Goal: Task Accomplishment & Management: Use online tool/utility

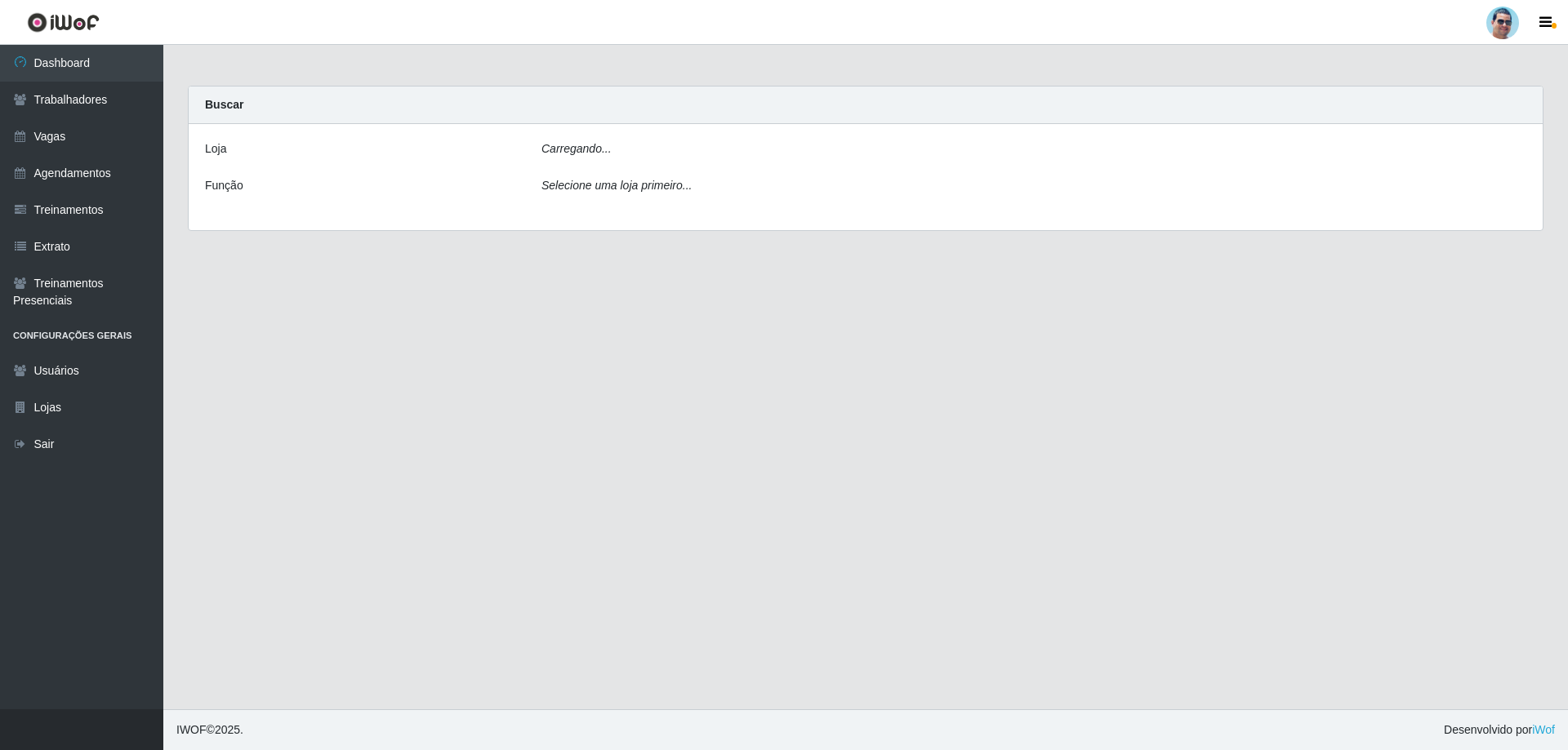
click at [697, 133] on div "[PERSON_NAME]... Função Selecione uma loja primeiro..." at bounding box center [866, 178] width 1354 height 106
click at [700, 141] on div "Carregando..." at bounding box center [1033, 152] width 1010 height 24
click at [700, 150] on div "Carregando..." at bounding box center [1033, 152] width 1010 height 24
click at [668, 196] on div "Selecione uma loja primeiro..." at bounding box center [1033, 189] width 1010 height 24
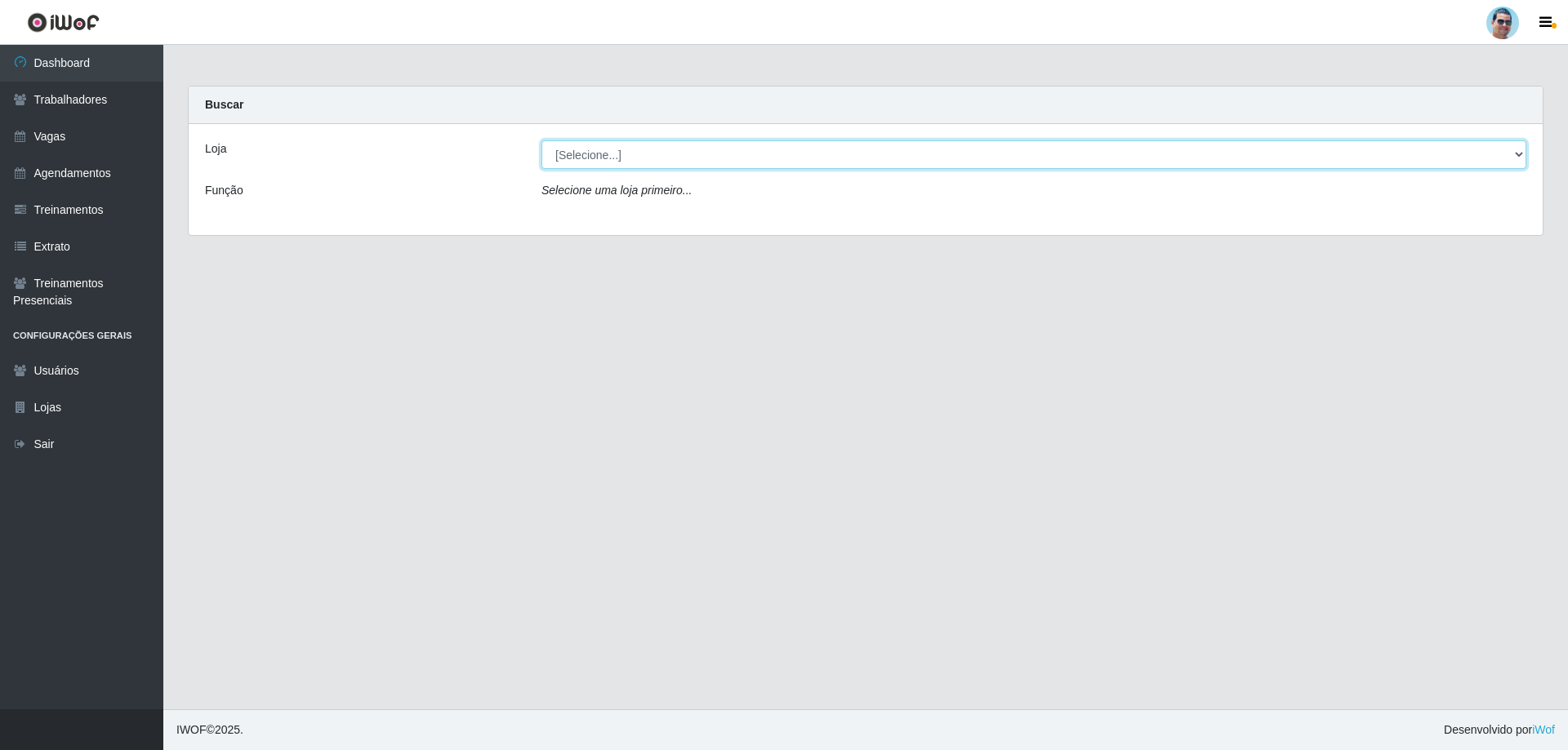
click at [689, 148] on select "[Selecione...] Mercadinho Extrabom" at bounding box center [1033, 155] width 985 height 28
select select "175"
click at [541, 141] on select "[Selecione...] Mercadinho Extrabom" at bounding box center [1033, 155] width 985 height 28
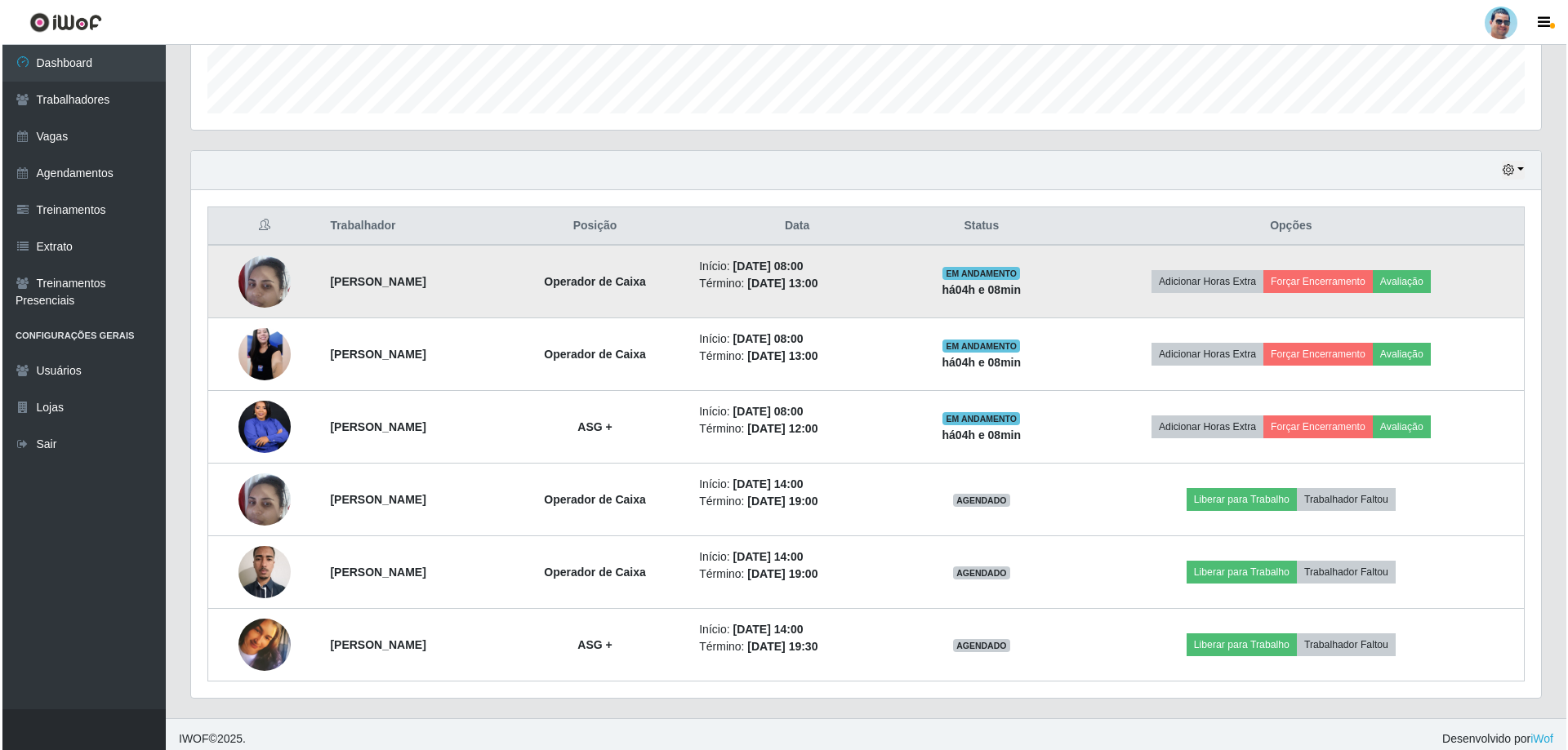
scroll to position [479, 0]
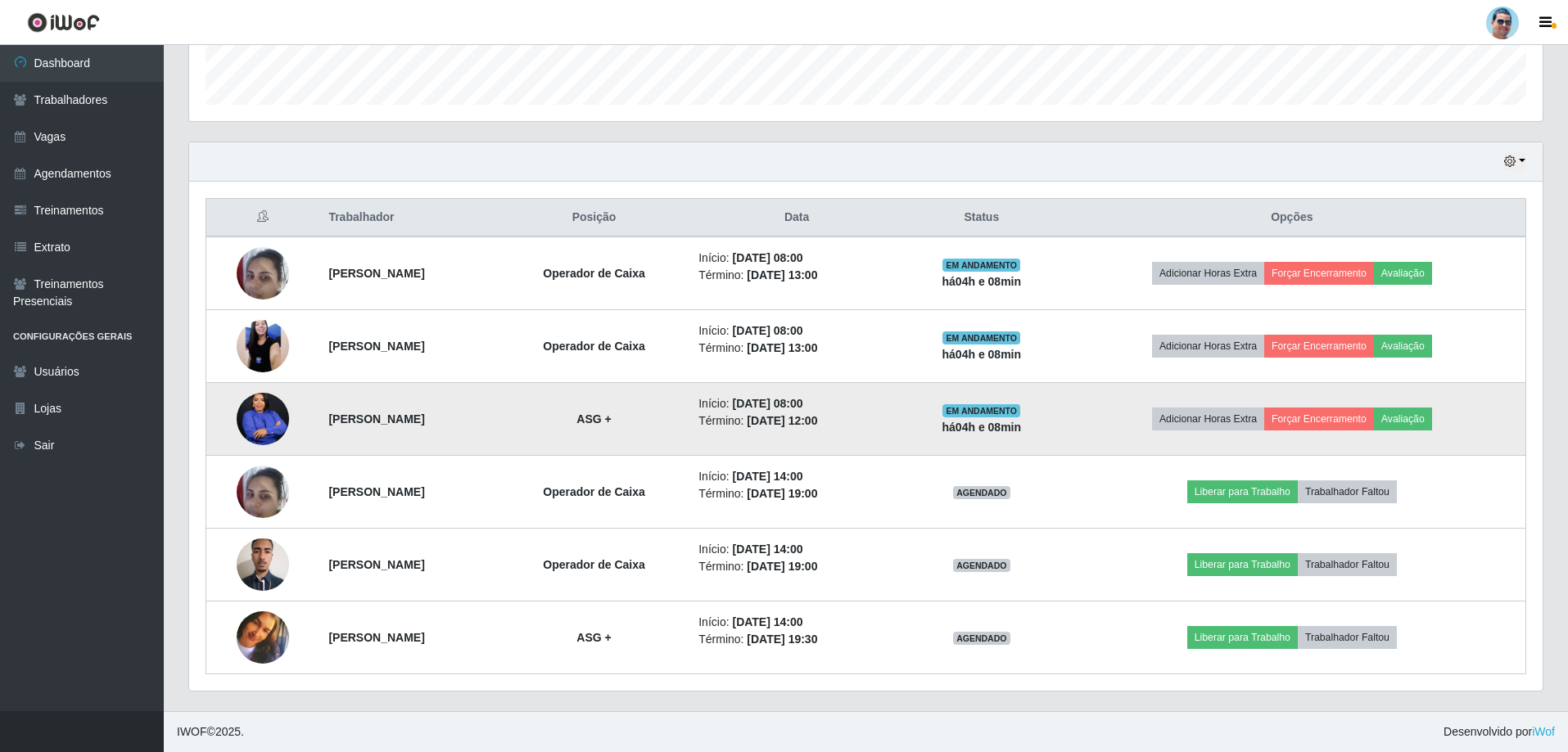
click at [240, 409] on img at bounding box center [263, 419] width 52 height 66
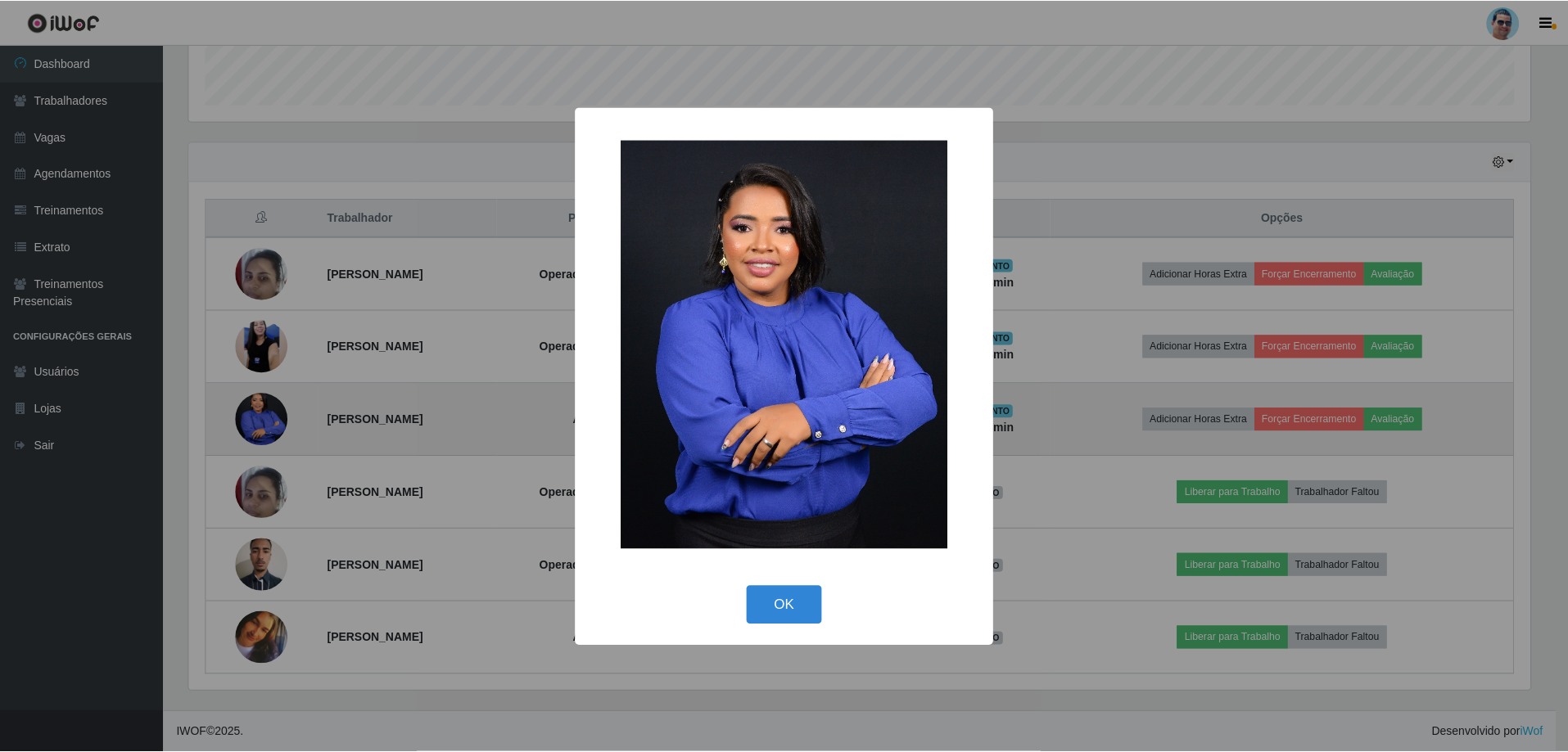
scroll to position [340, 1345]
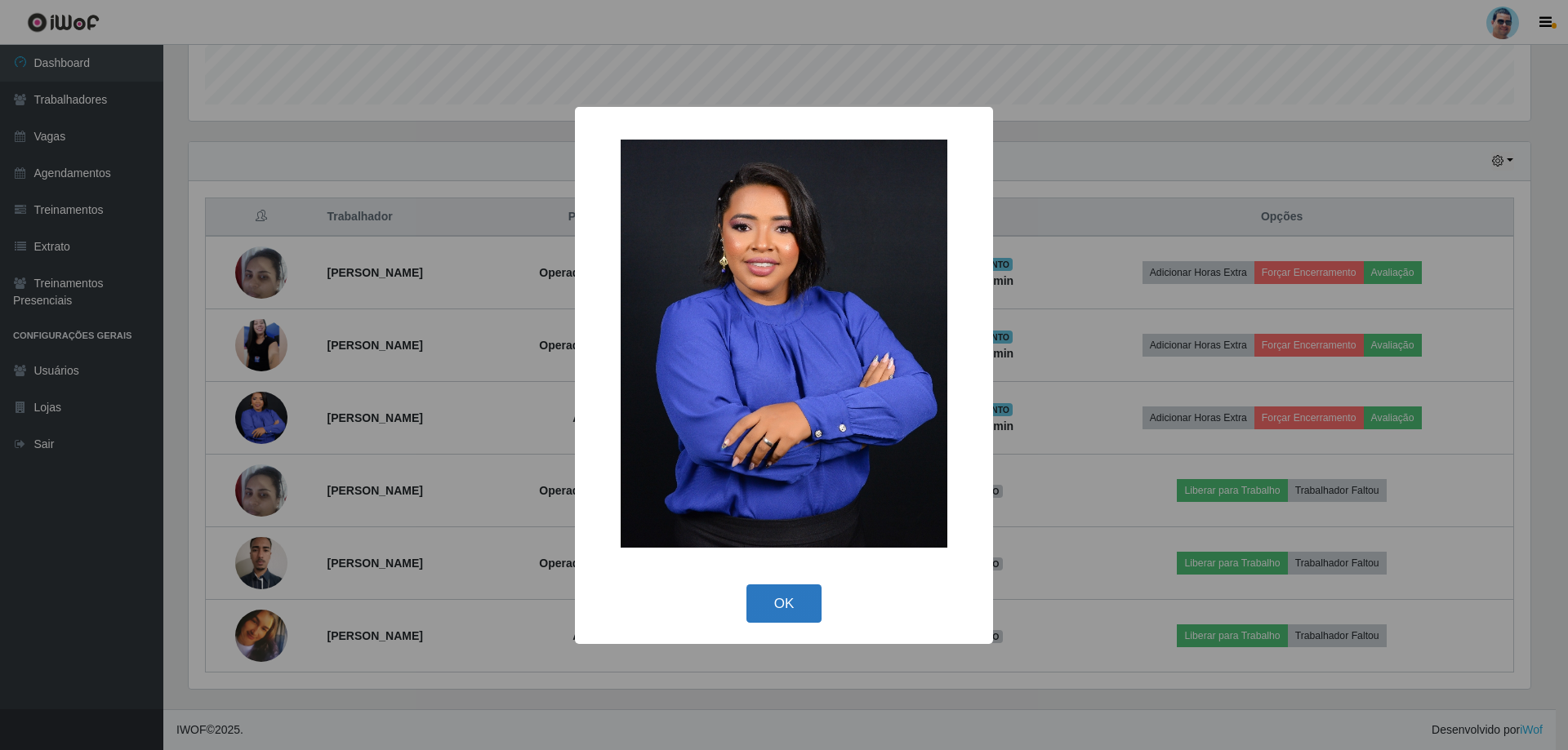
click at [810, 592] on button "OK" at bounding box center [784, 604] width 76 height 38
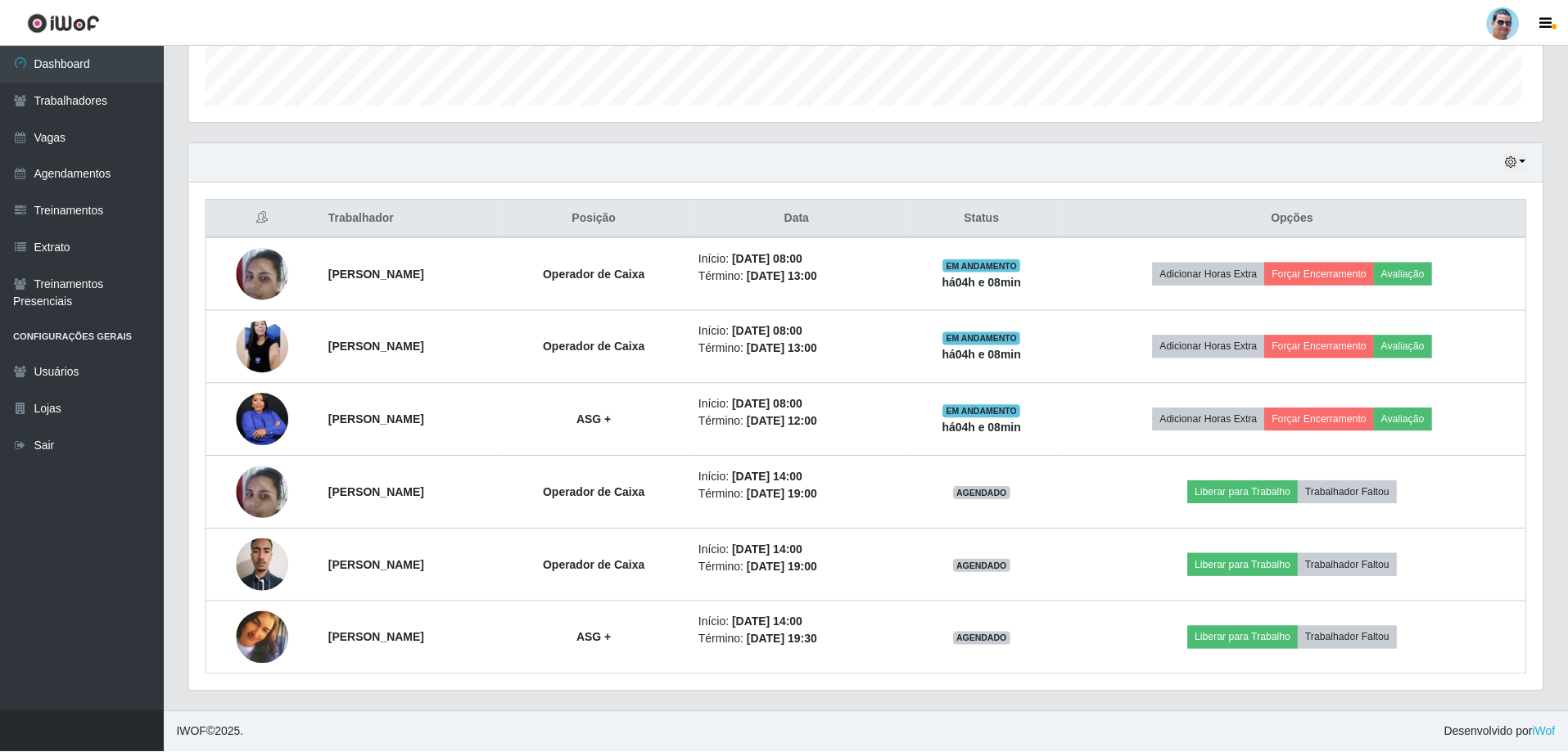
scroll to position [340, 1354]
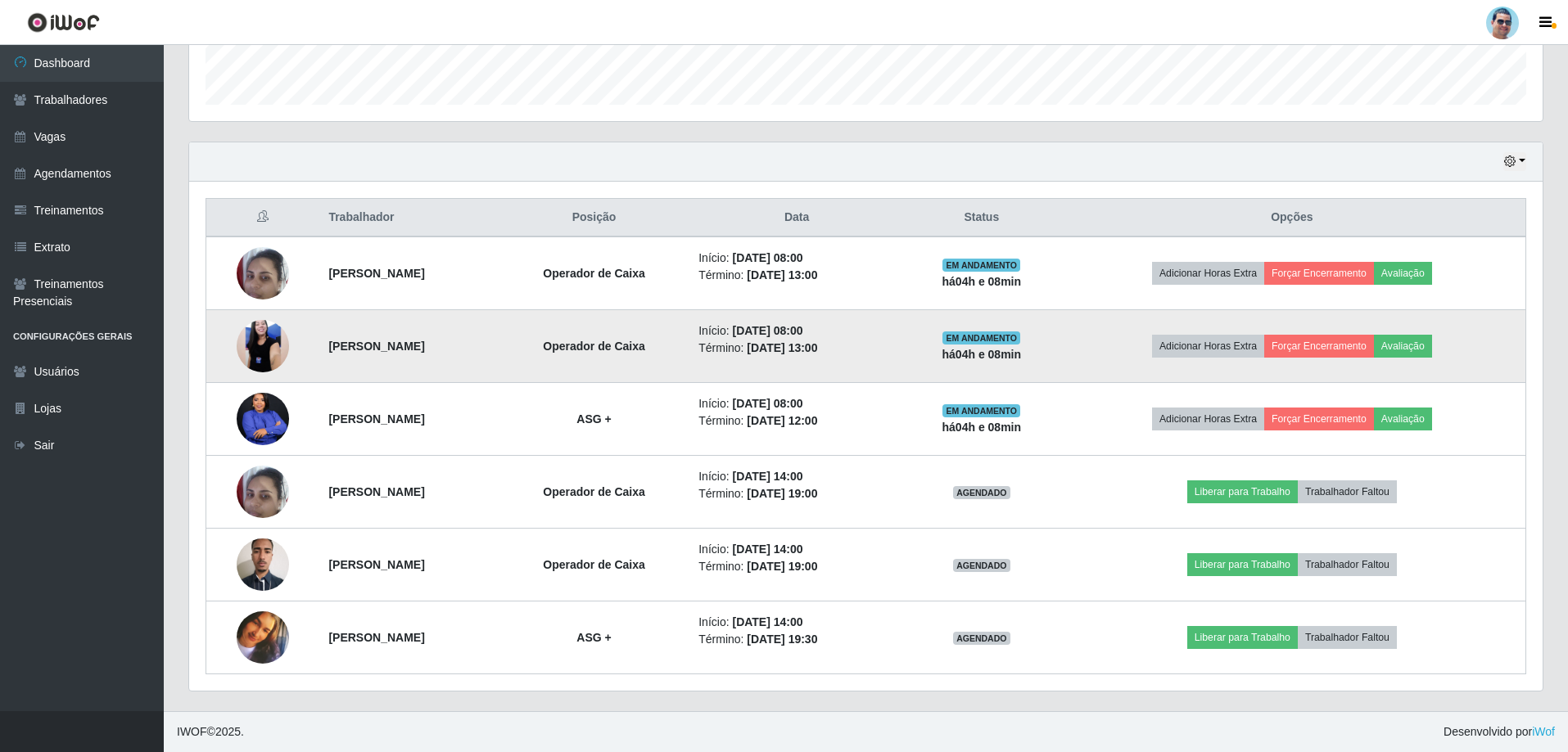
click at [263, 346] on img at bounding box center [263, 346] width 52 height 116
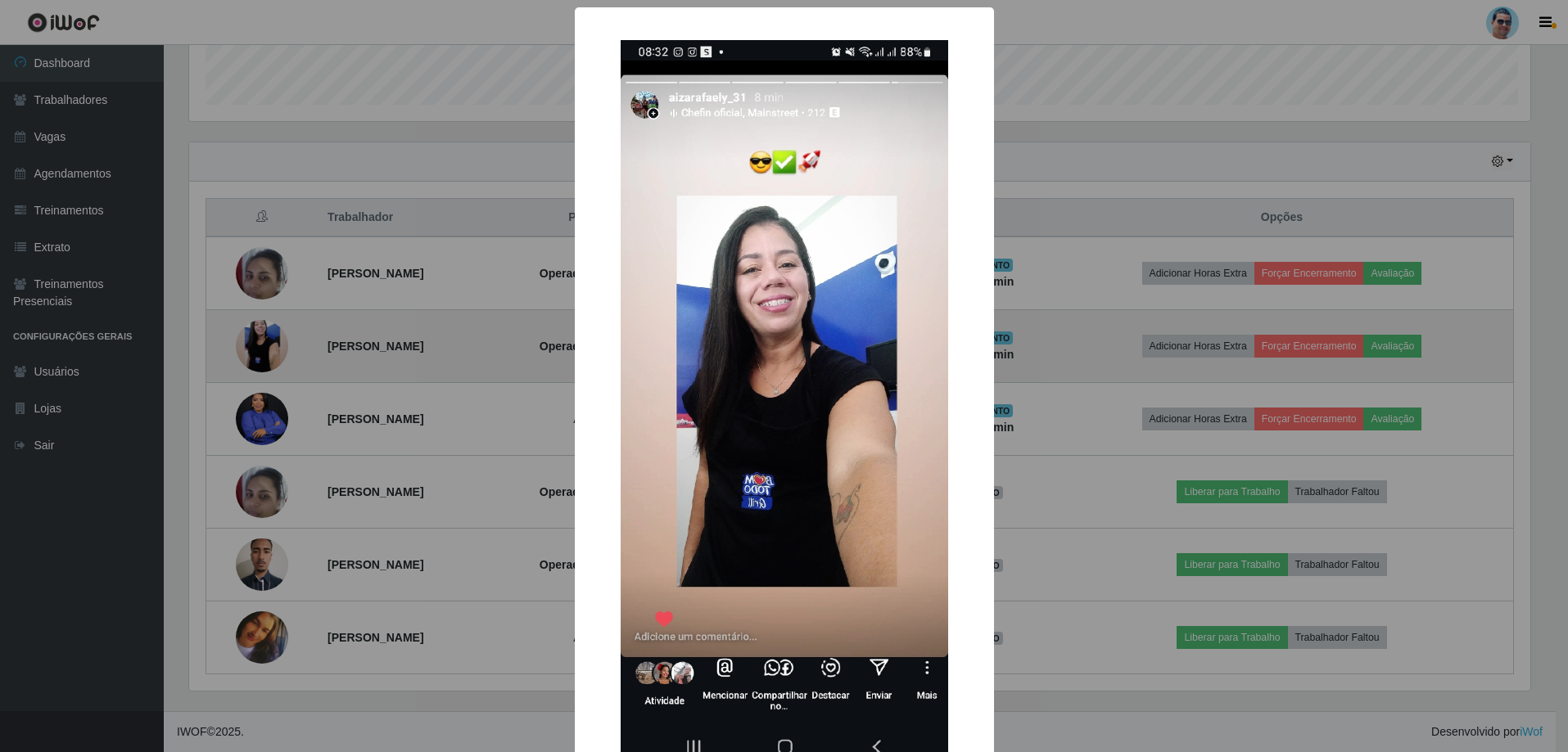
scroll to position [340, 1345]
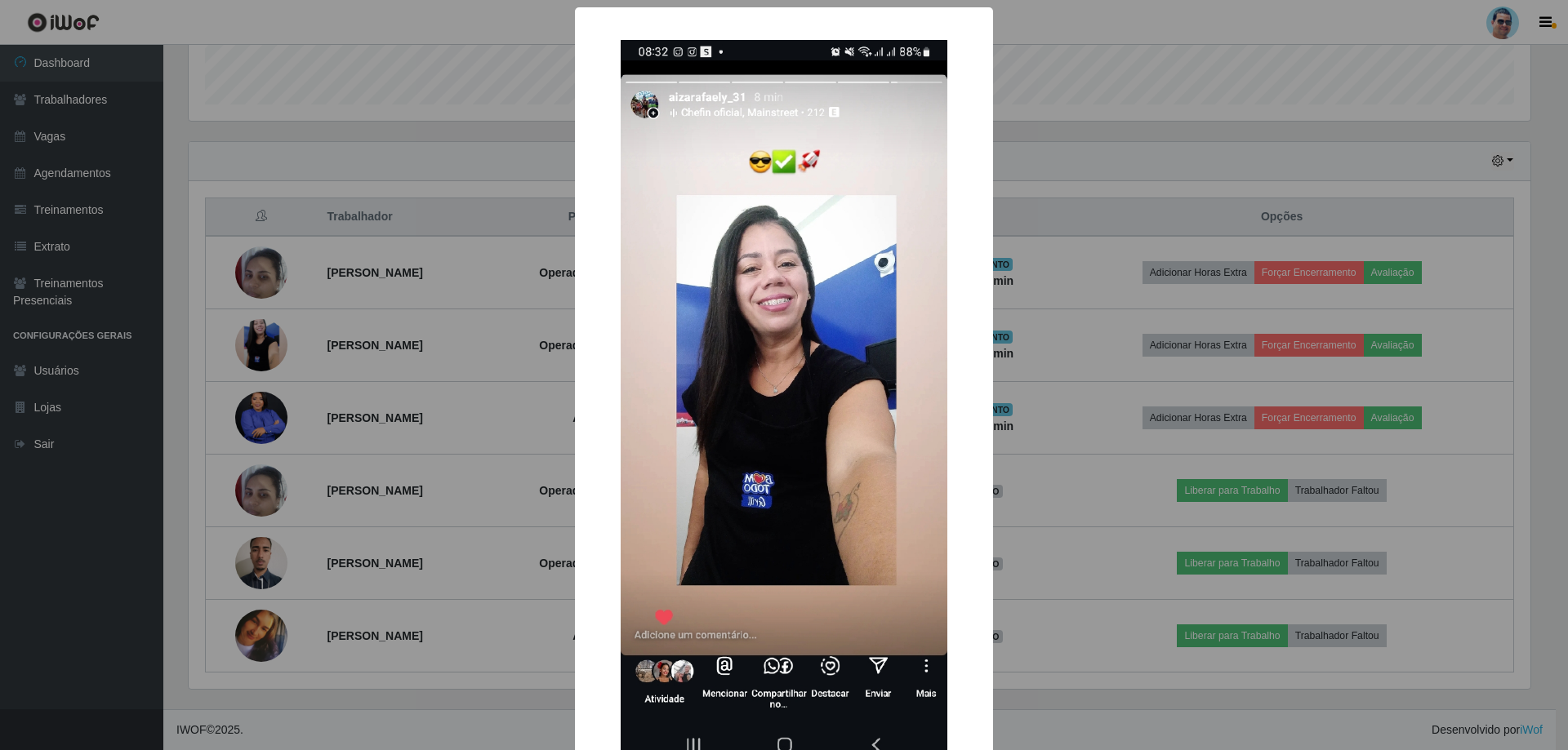
click at [499, 449] on div "× OK Cancel" at bounding box center [784, 375] width 1568 height 750
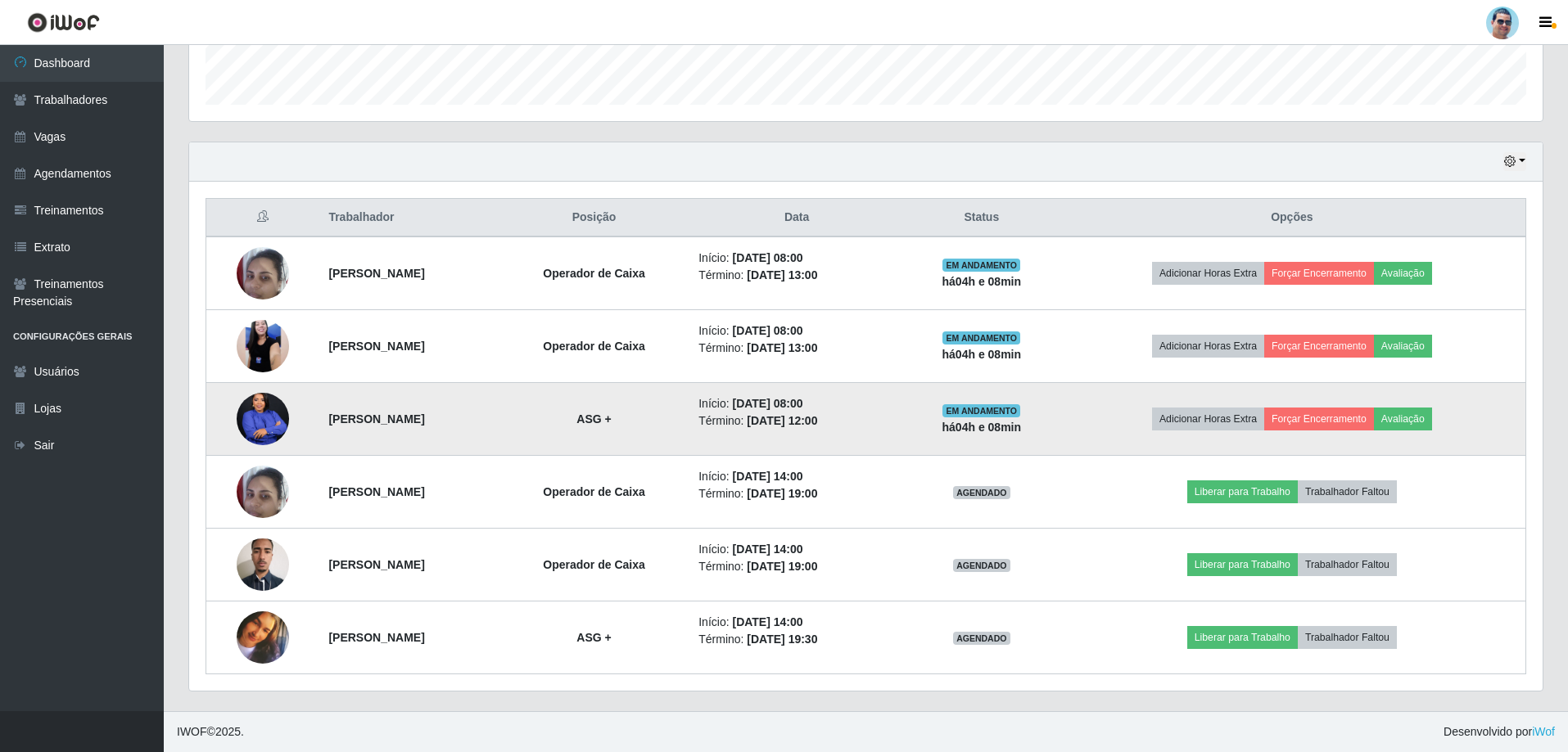
scroll to position [340, 1354]
click at [1374, 420] on button "Forçar Encerramento" at bounding box center [1319, 419] width 109 height 23
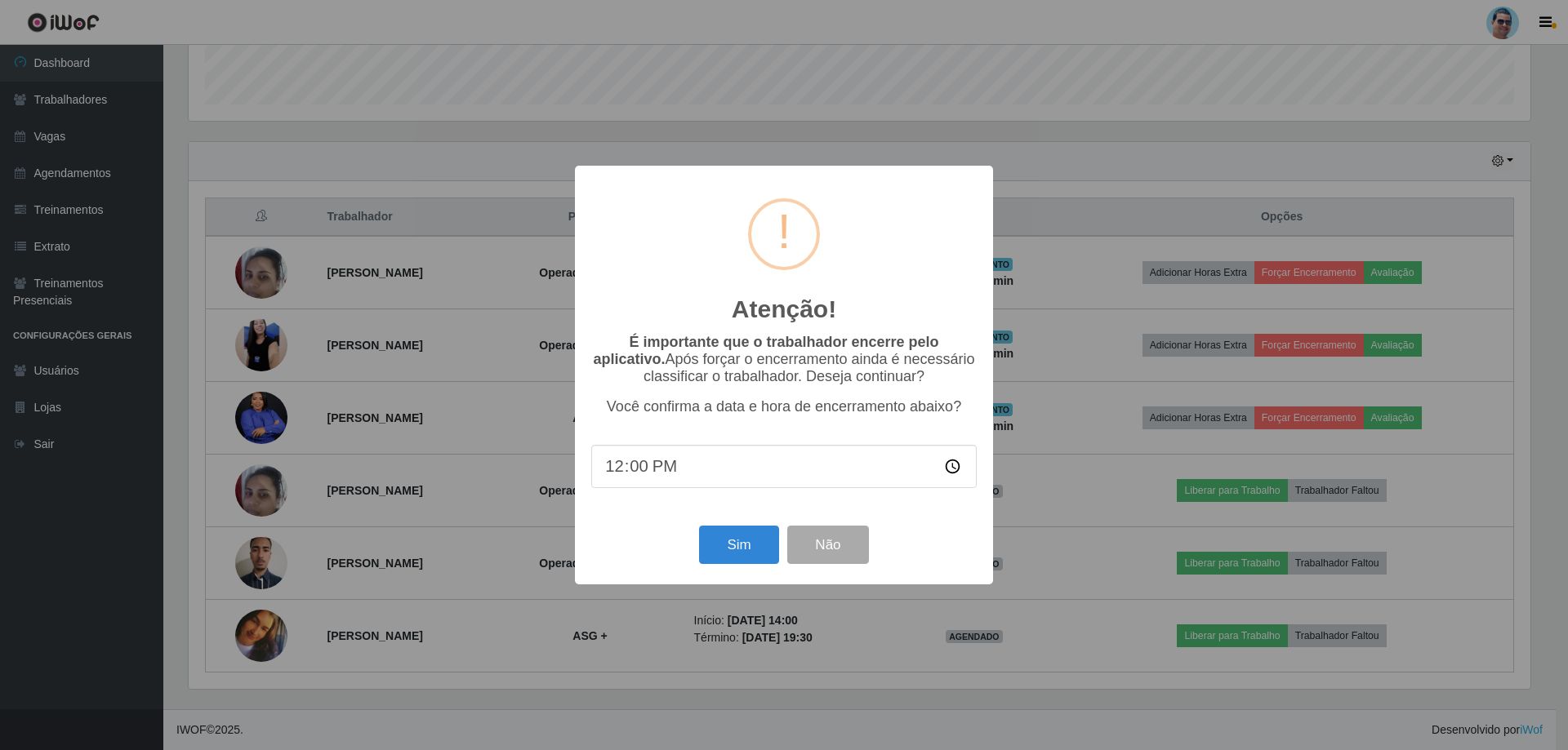
click at [626, 462] on input "12:00" at bounding box center [784, 467] width 386 height 44
click at [628, 475] on input "12:00" at bounding box center [784, 467] width 386 height 44
type input "12:08"
click at [744, 561] on button "Sim" at bounding box center [738, 545] width 79 height 38
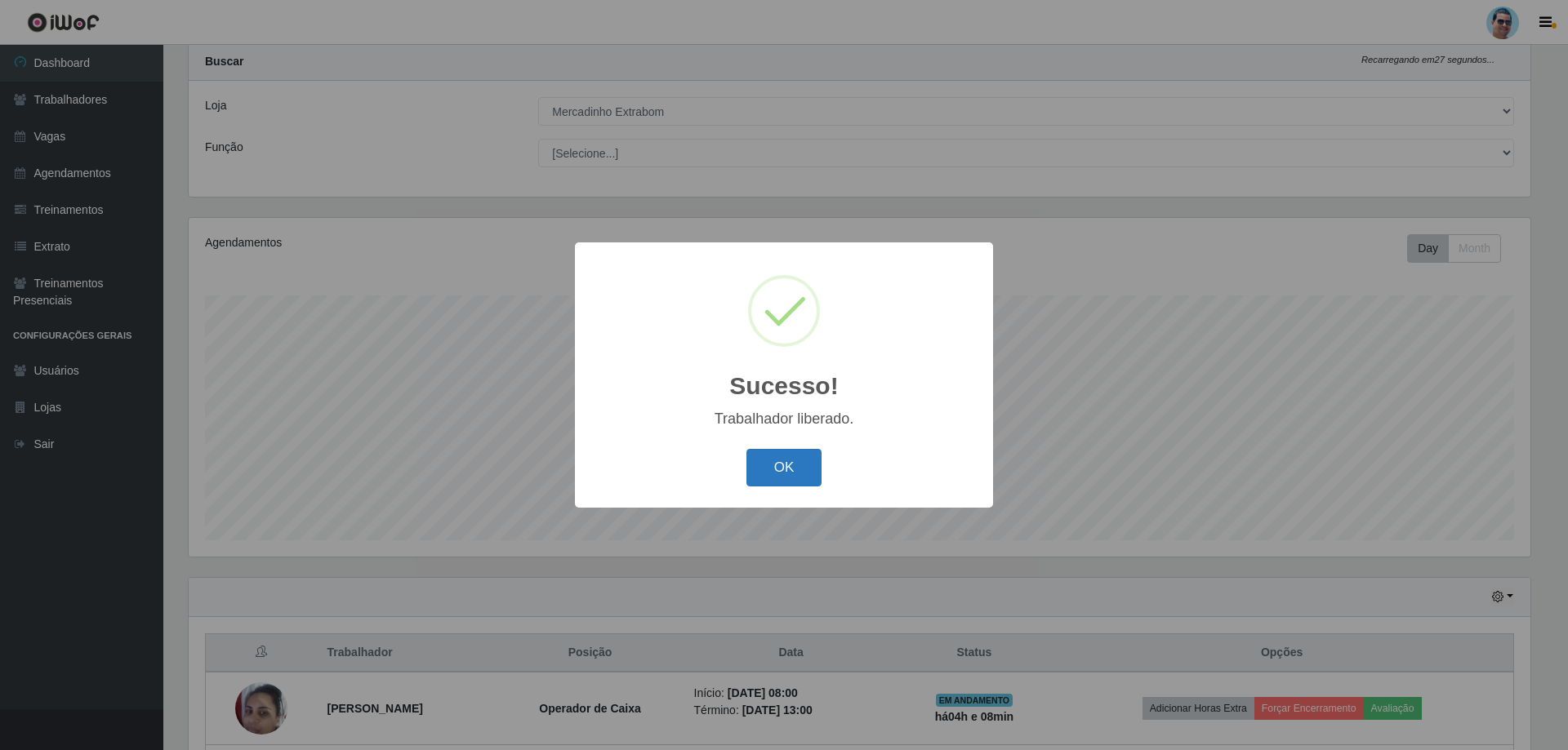
click at [793, 450] on button "OK" at bounding box center [784, 468] width 76 height 38
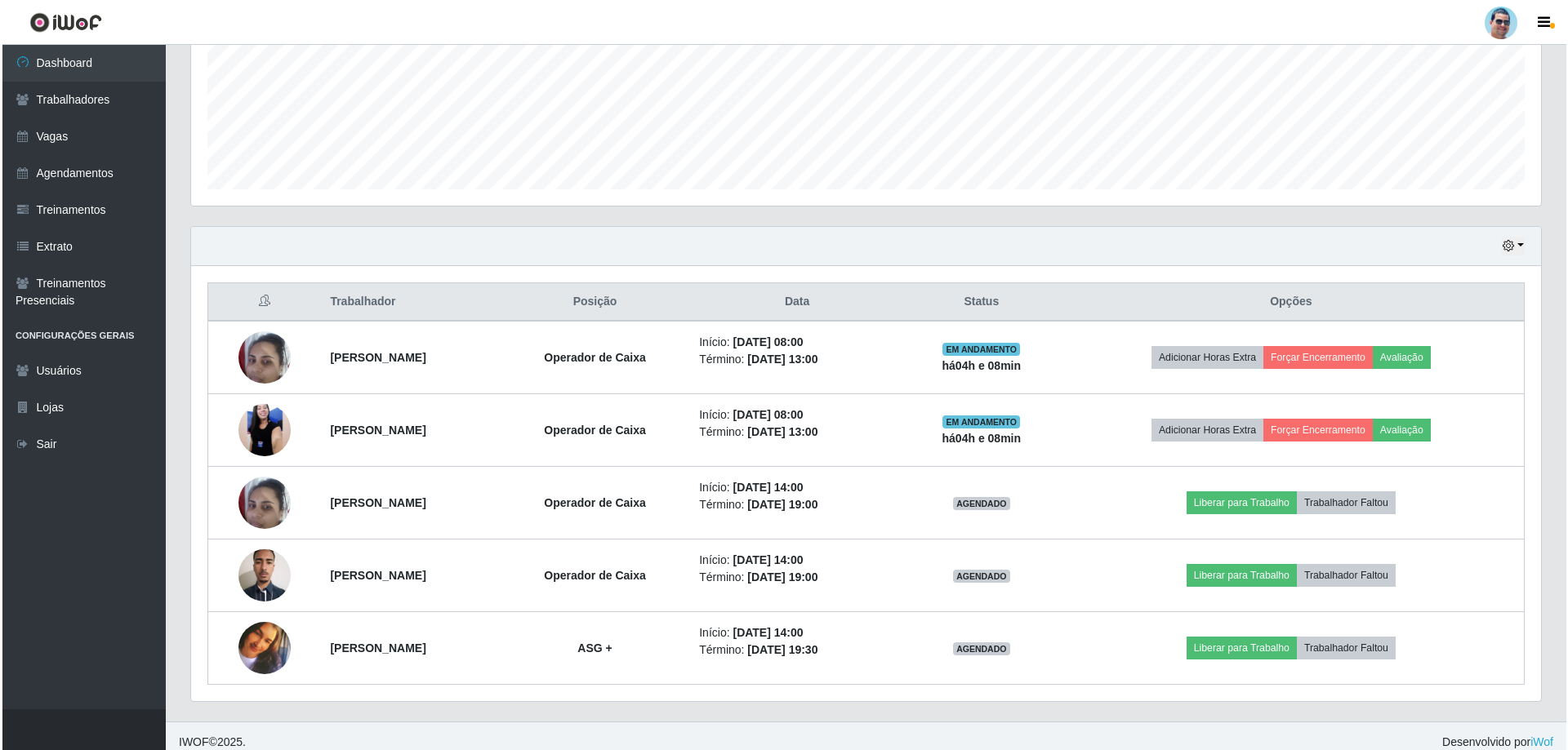
scroll to position [406, 0]
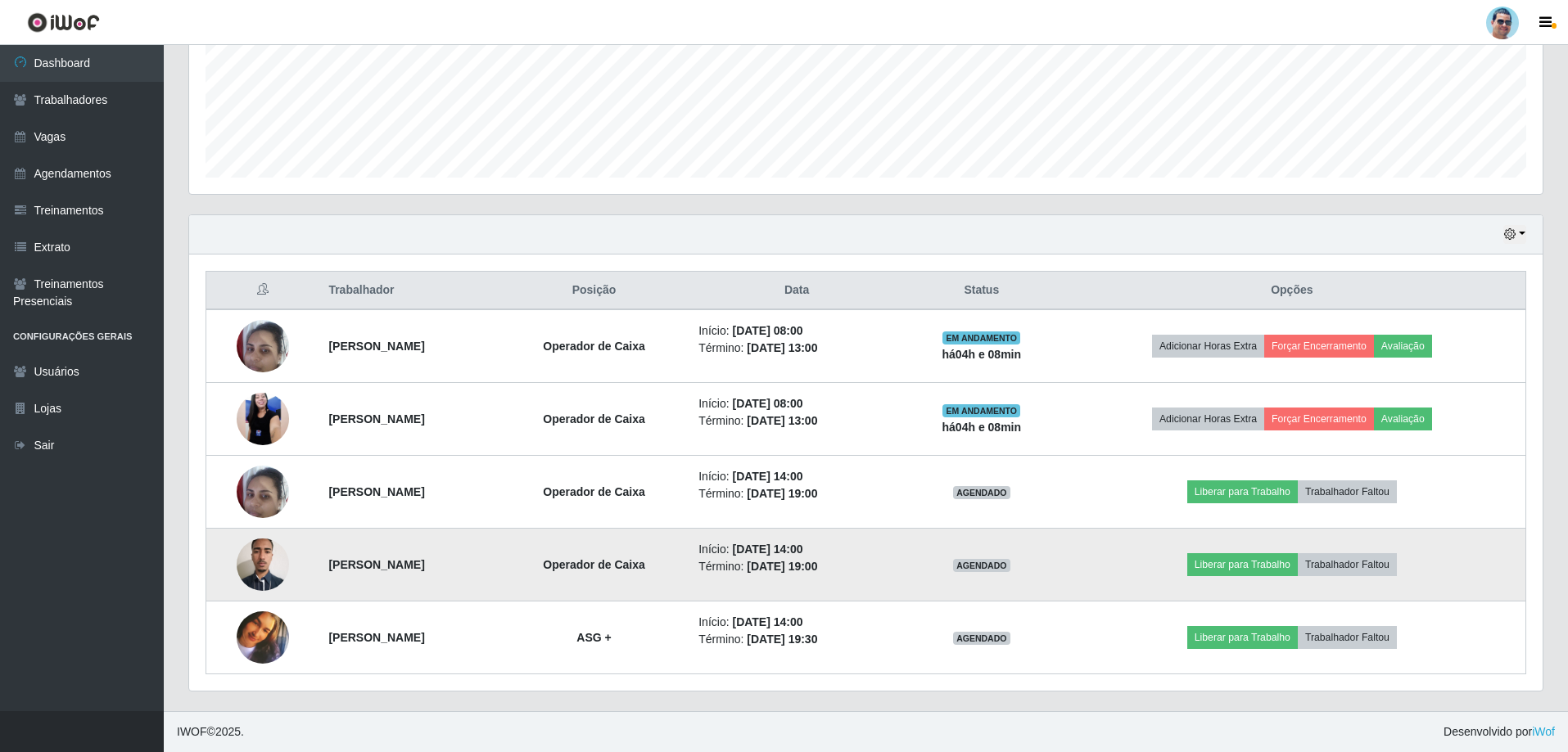
click at [266, 552] on img at bounding box center [263, 564] width 52 height 69
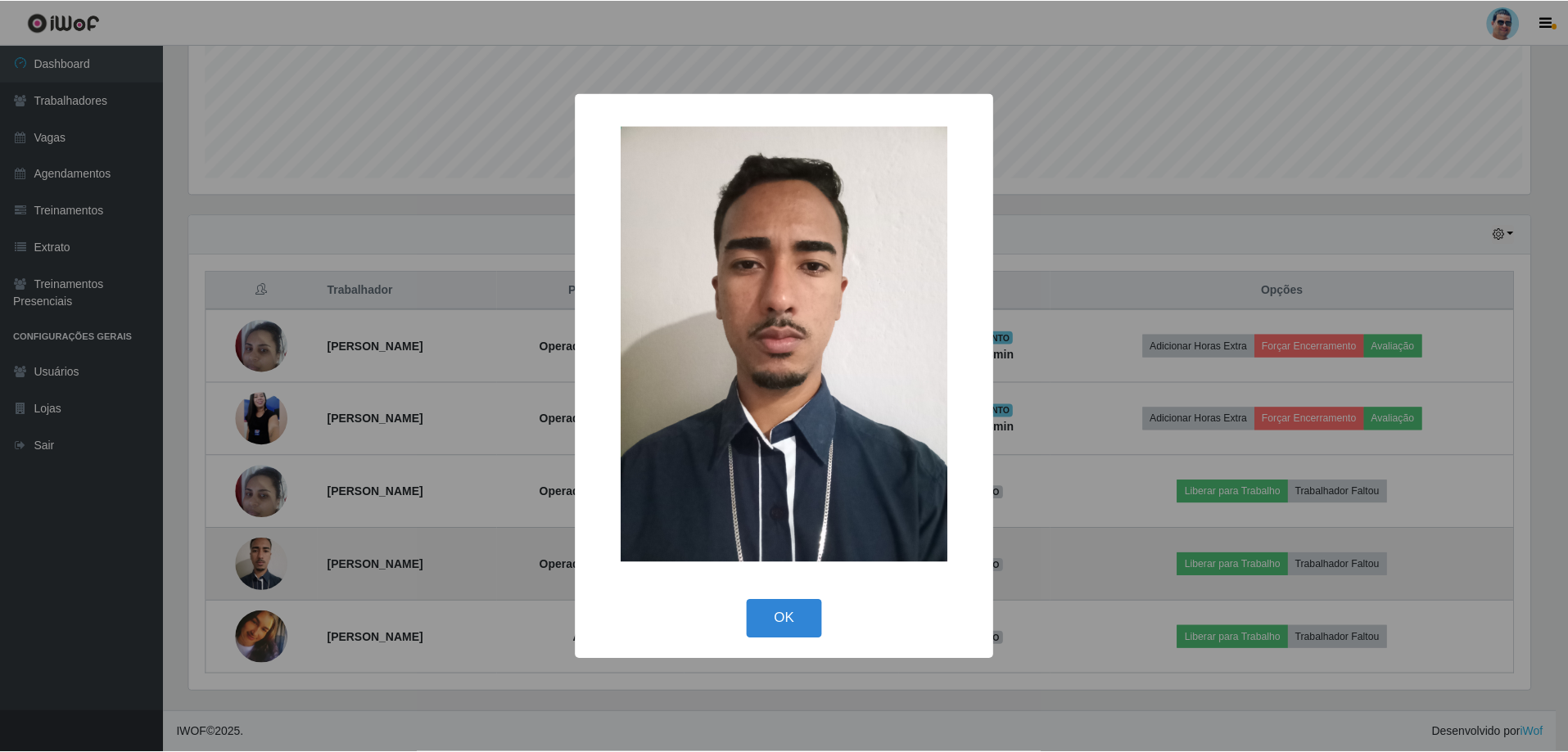
scroll to position [340, 1345]
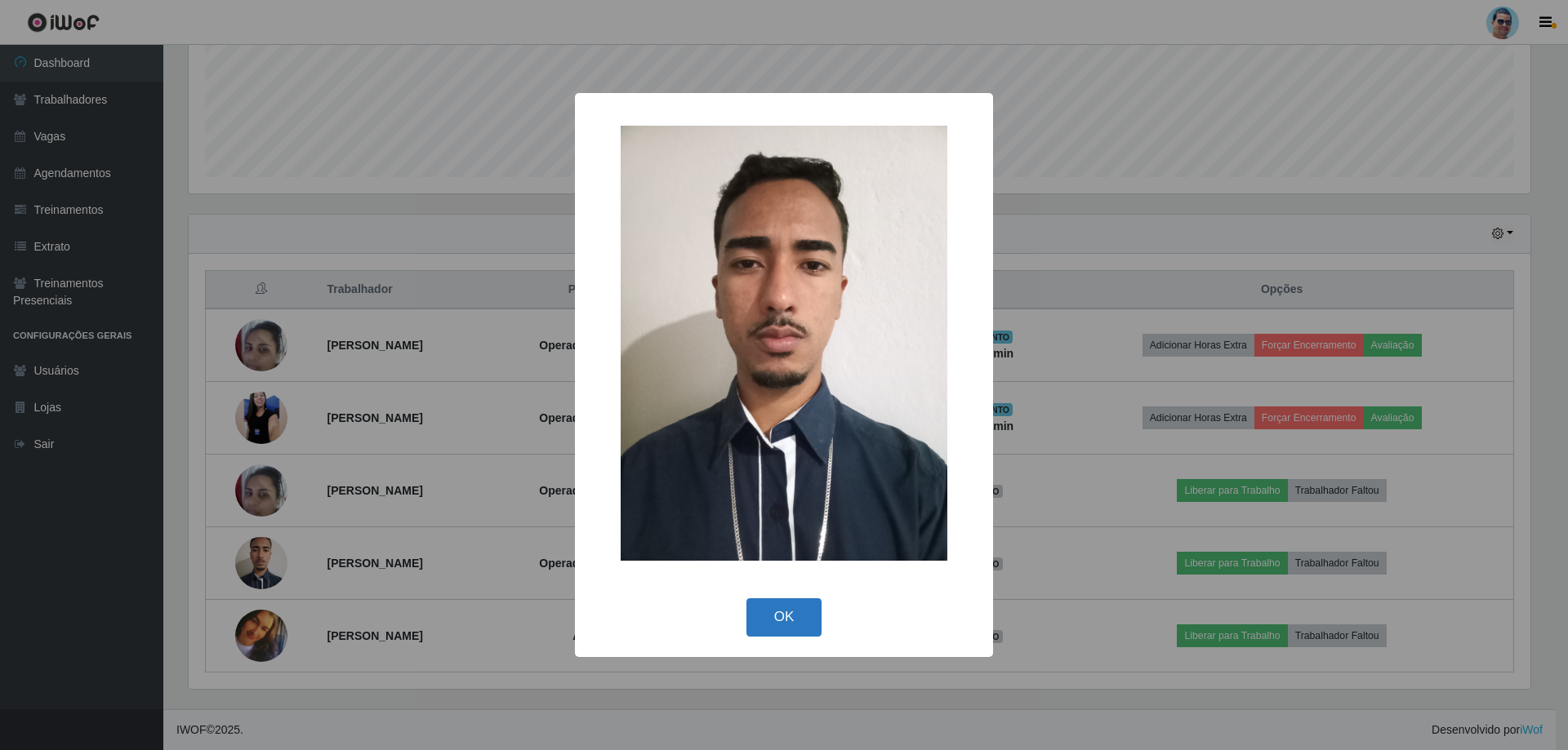
click at [783, 602] on button "OK" at bounding box center [784, 617] width 76 height 38
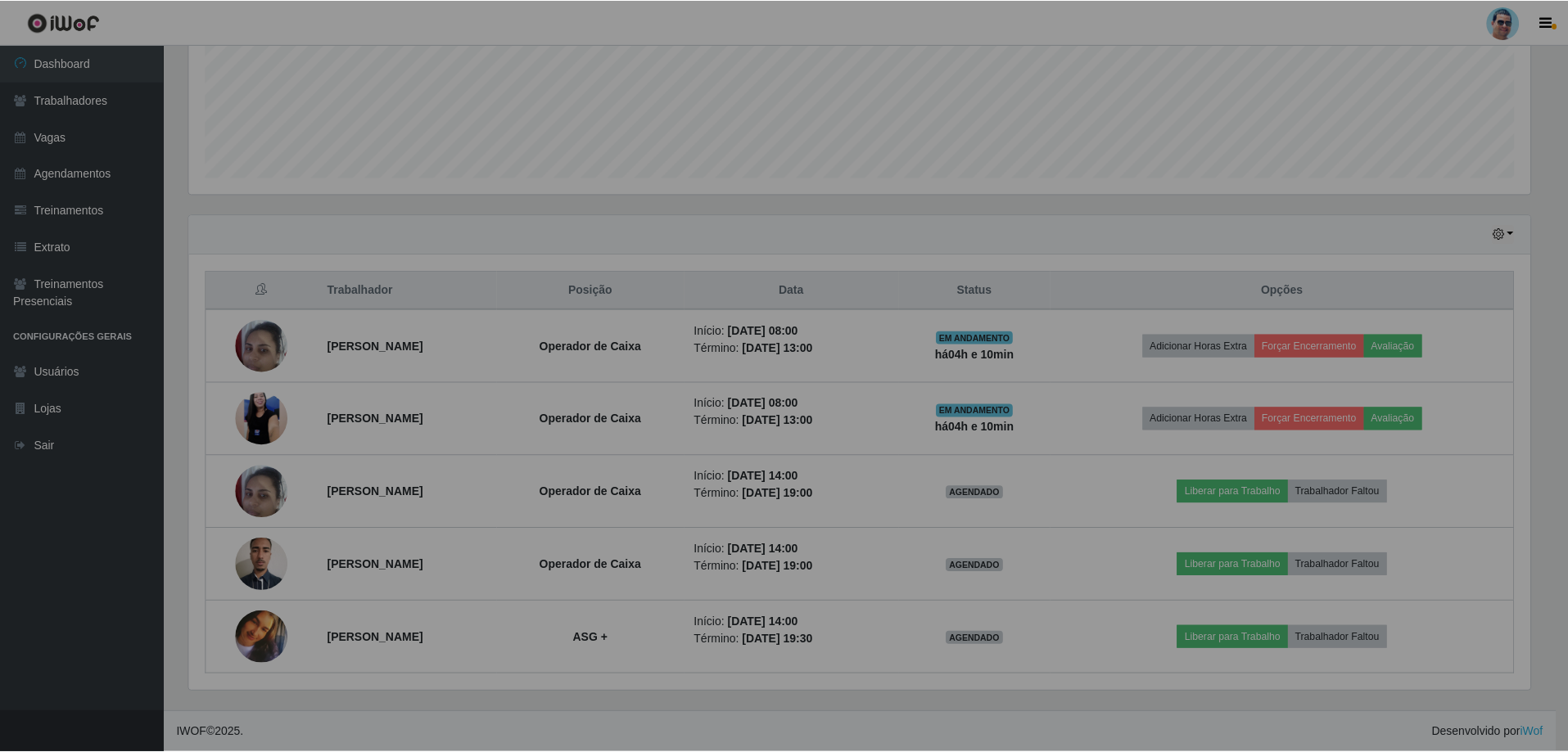
scroll to position [340, 1354]
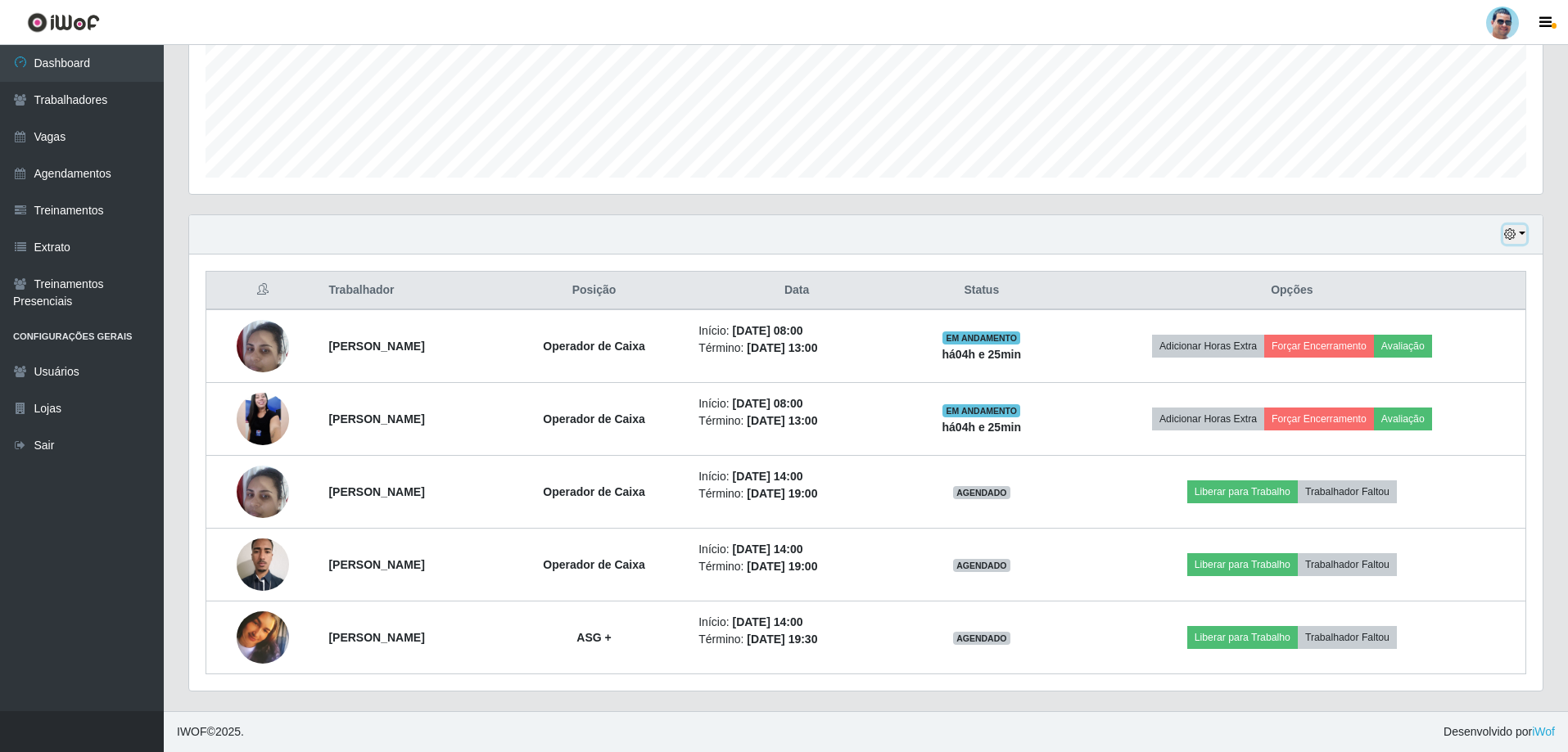
click at [1517, 228] on button "button" at bounding box center [1515, 235] width 23 height 19
click at [1434, 365] on button "1 Semana" at bounding box center [1460, 366] width 129 height 34
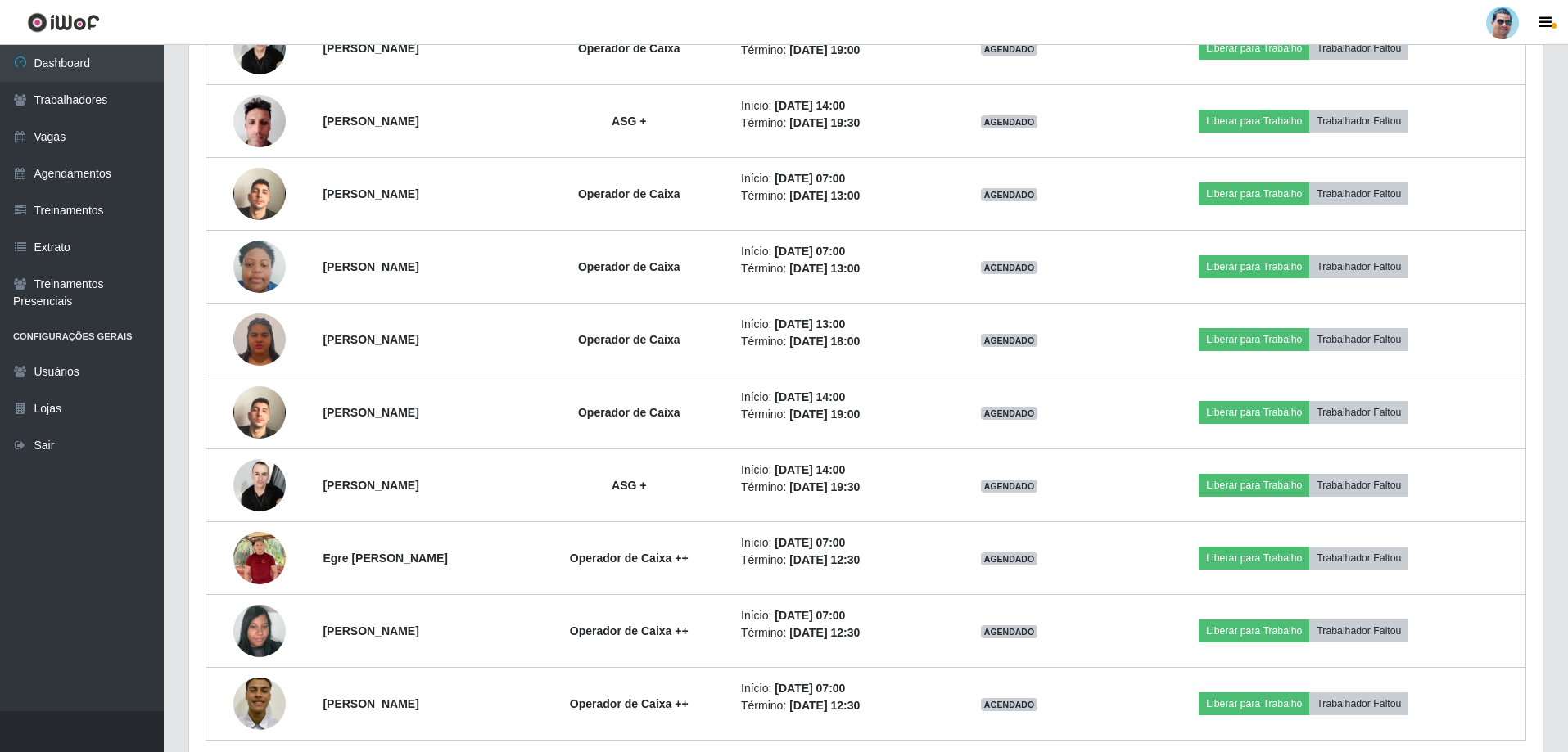
scroll to position [1276, 0]
